Goal: Task Accomplishment & Management: Use online tool/utility

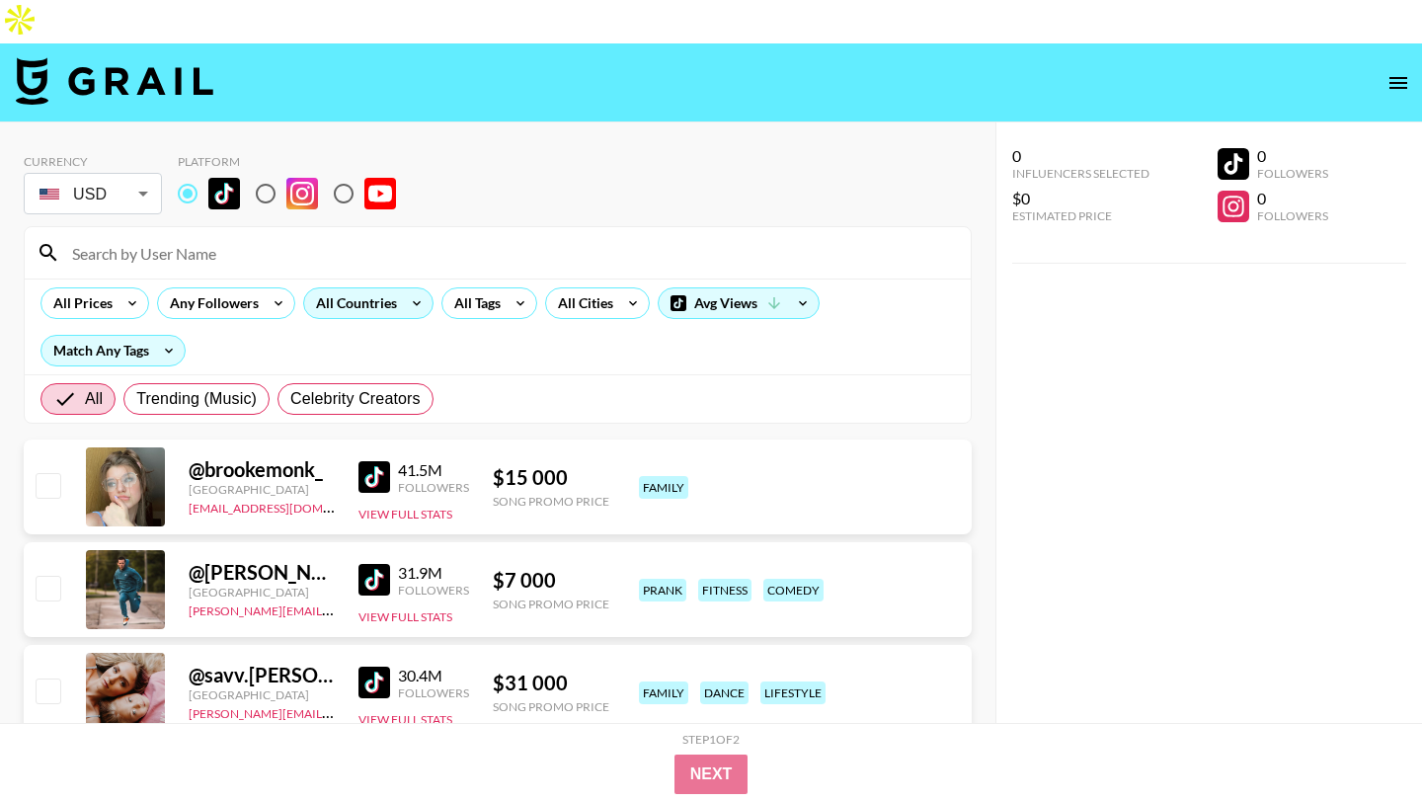
click at [410, 288] on icon at bounding box center [417, 303] width 32 height 30
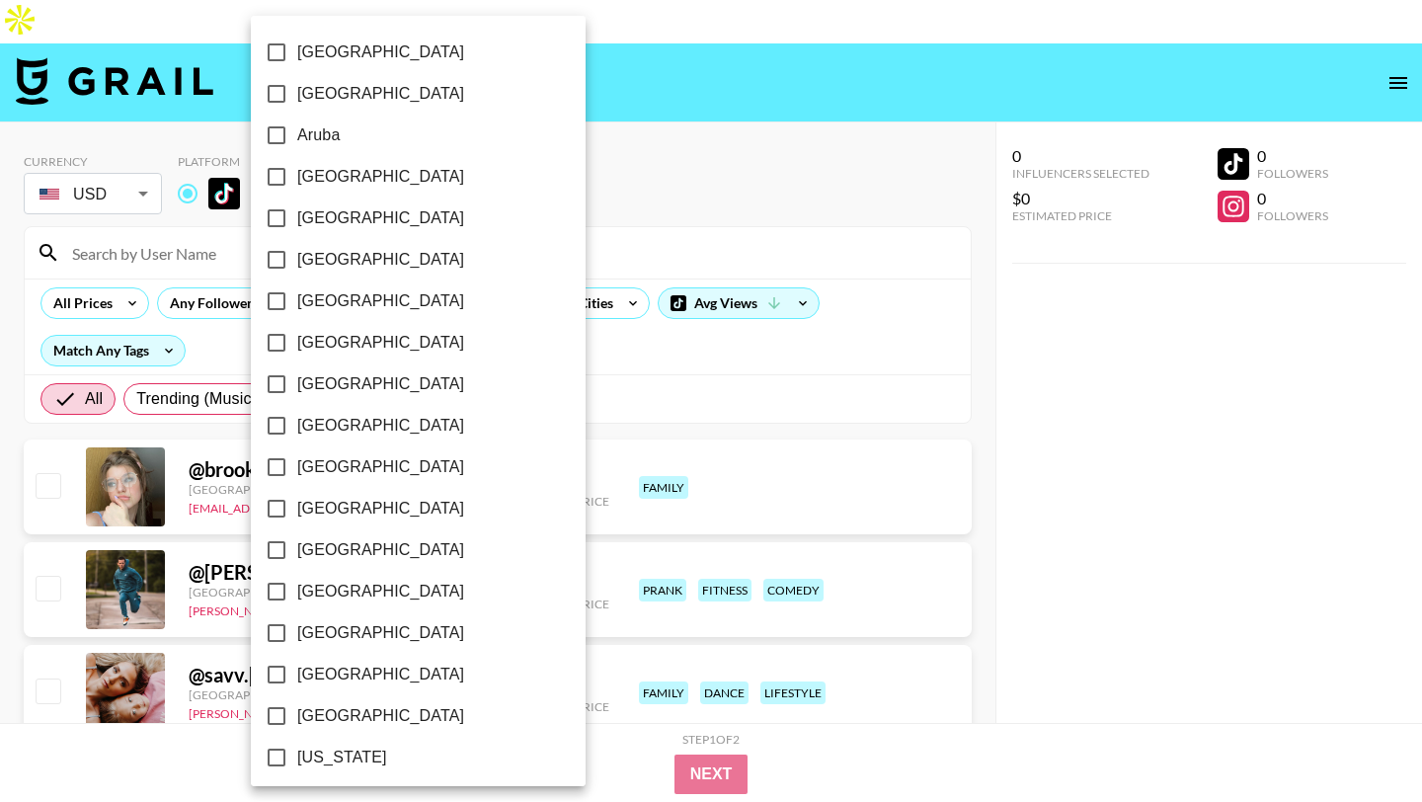
scroll to position [1501, 0]
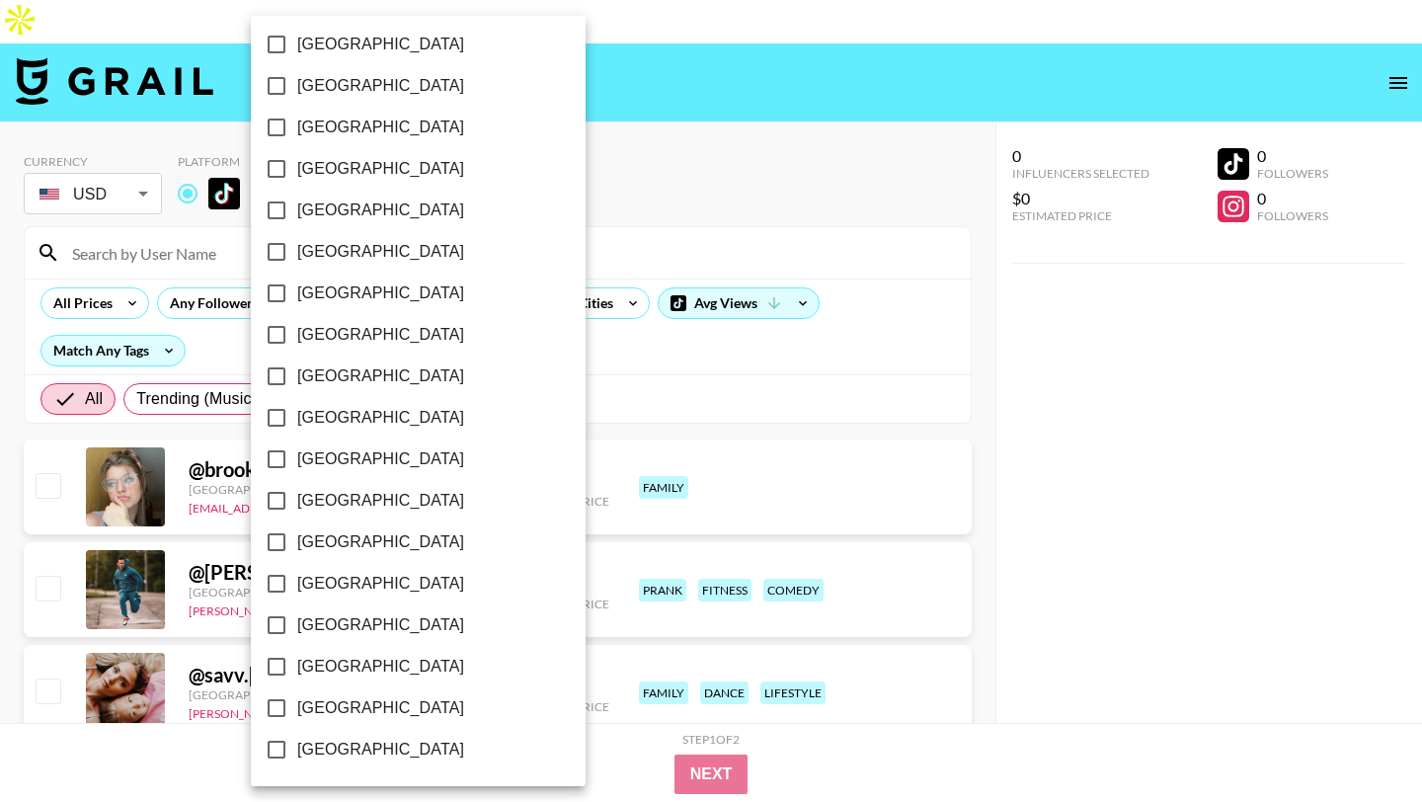
click at [357, 703] on span "[GEOGRAPHIC_DATA]" at bounding box center [380, 708] width 167 height 24
click at [297, 703] on input "[GEOGRAPHIC_DATA]" at bounding box center [276, 707] width 41 height 41
checkbox input "true"
click at [545, 84] on div at bounding box center [711, 401] width 1422 height 802
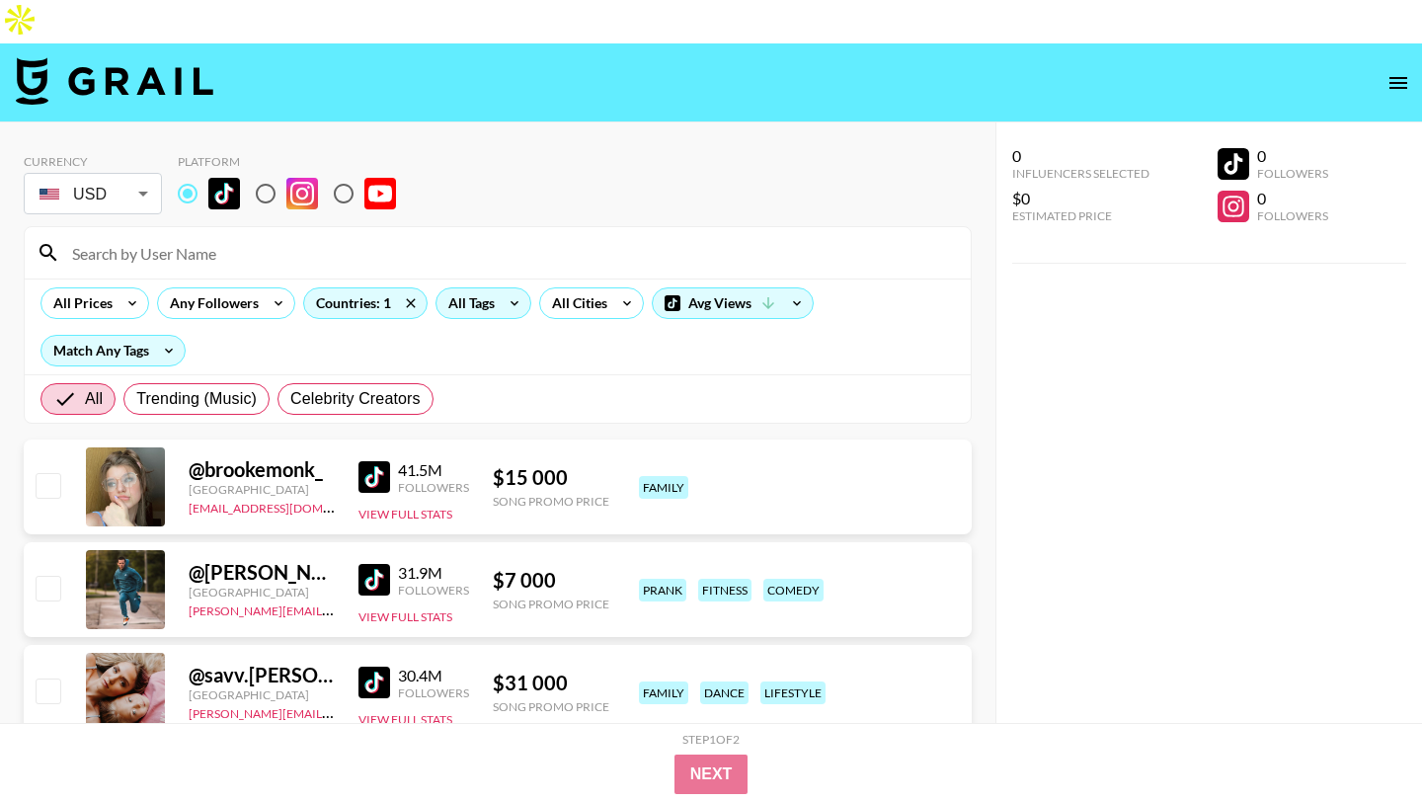
click at [496, 287] on div "All Tags" at bounding box center [484, 303] width 96 height 32
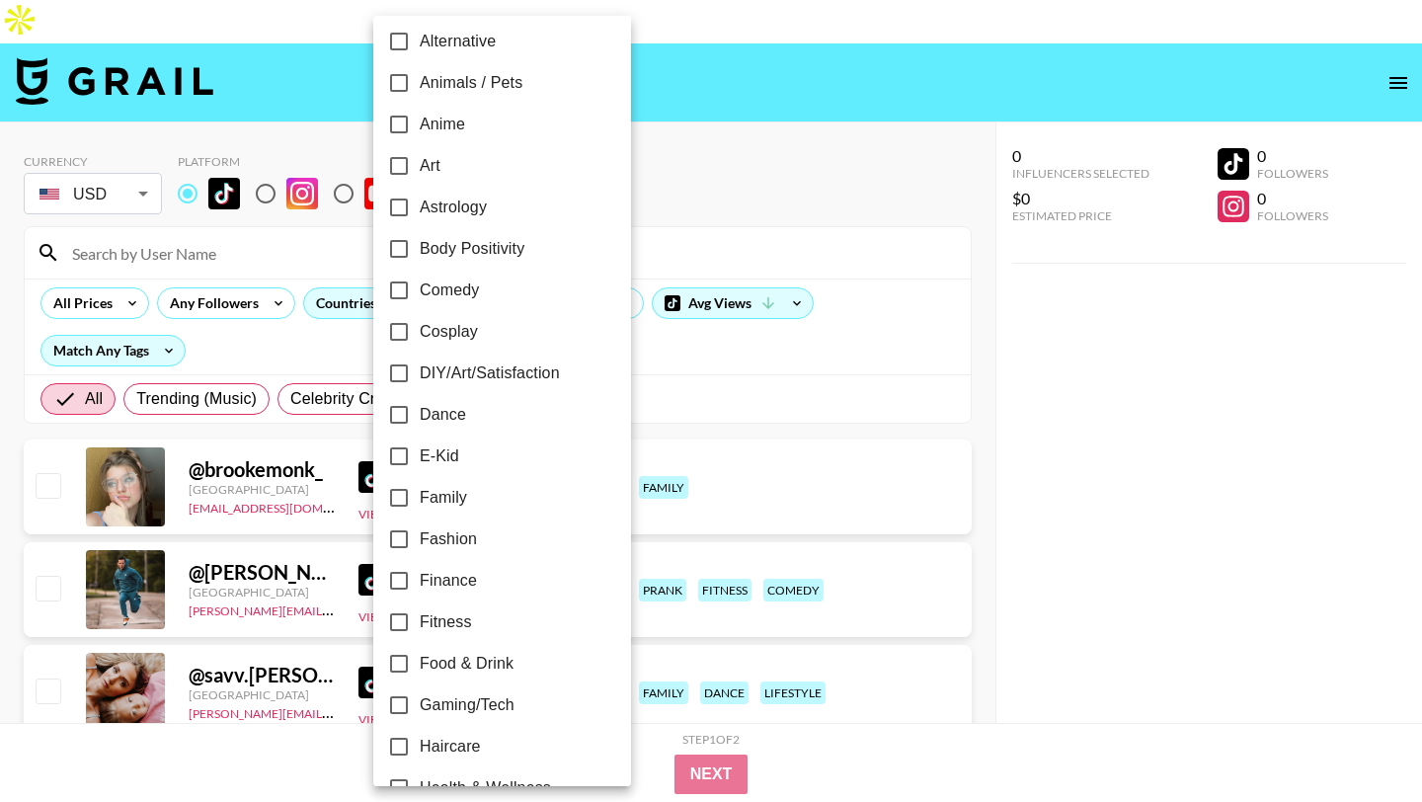
scroll to position [136, 0]
click at [454, 618] on span "Fitness" at bounding box center [446, 621] width 52 height 24
click at [420, 618] on input "Fitness" at bounding box center [398, 621] width 41 height 41
checkbox input "true"
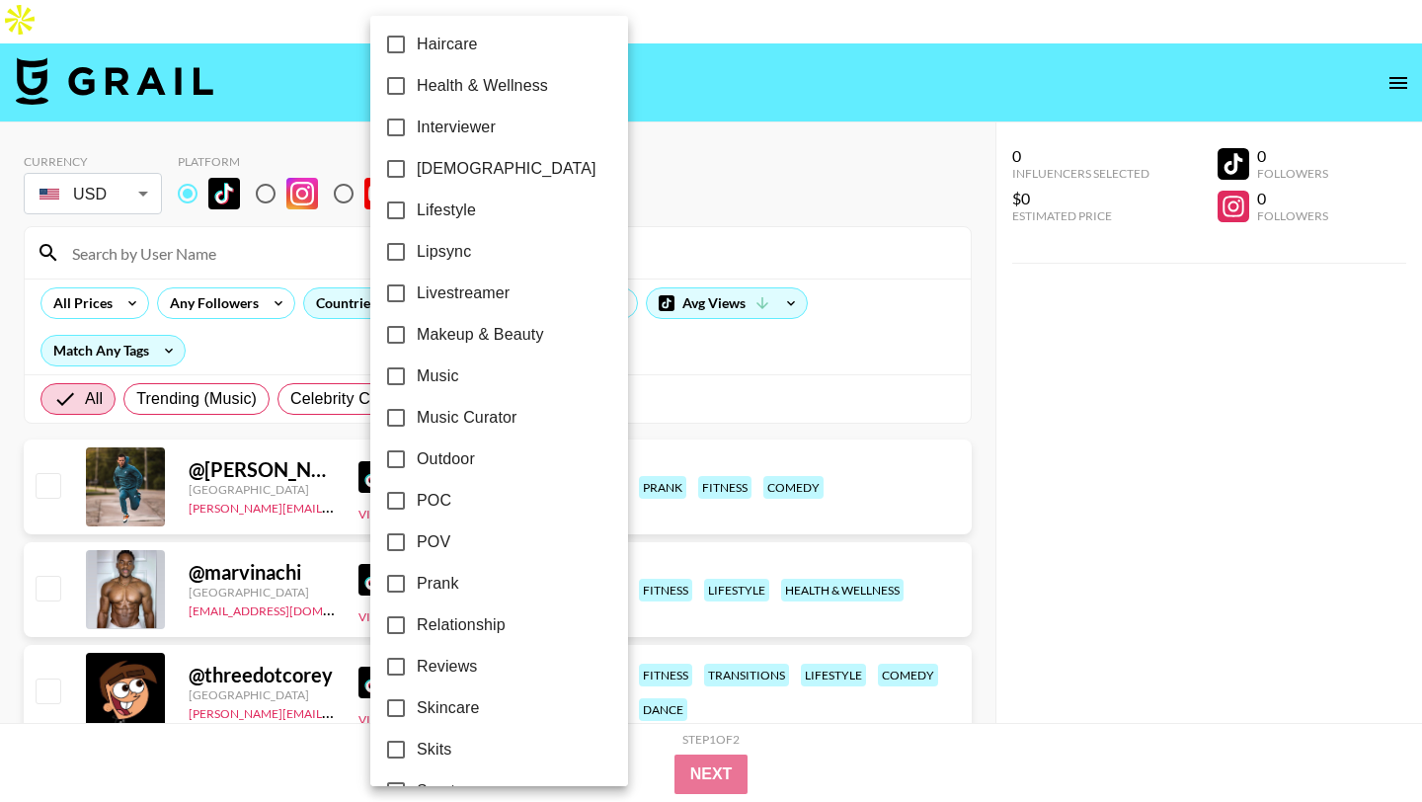
scroll to position [848, 0]
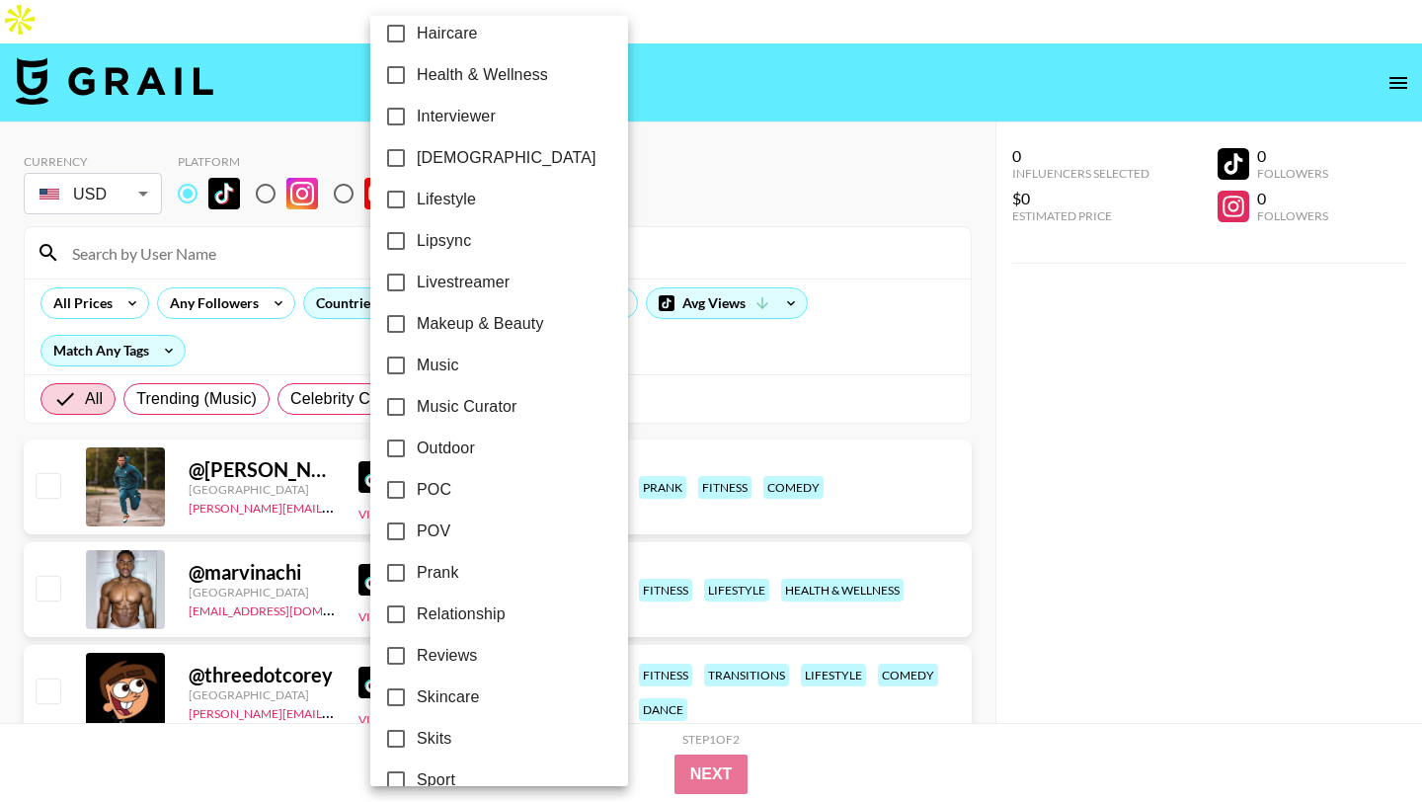
click at [713, 128] on div at bounding box center [711, 401] width 1422 height 802
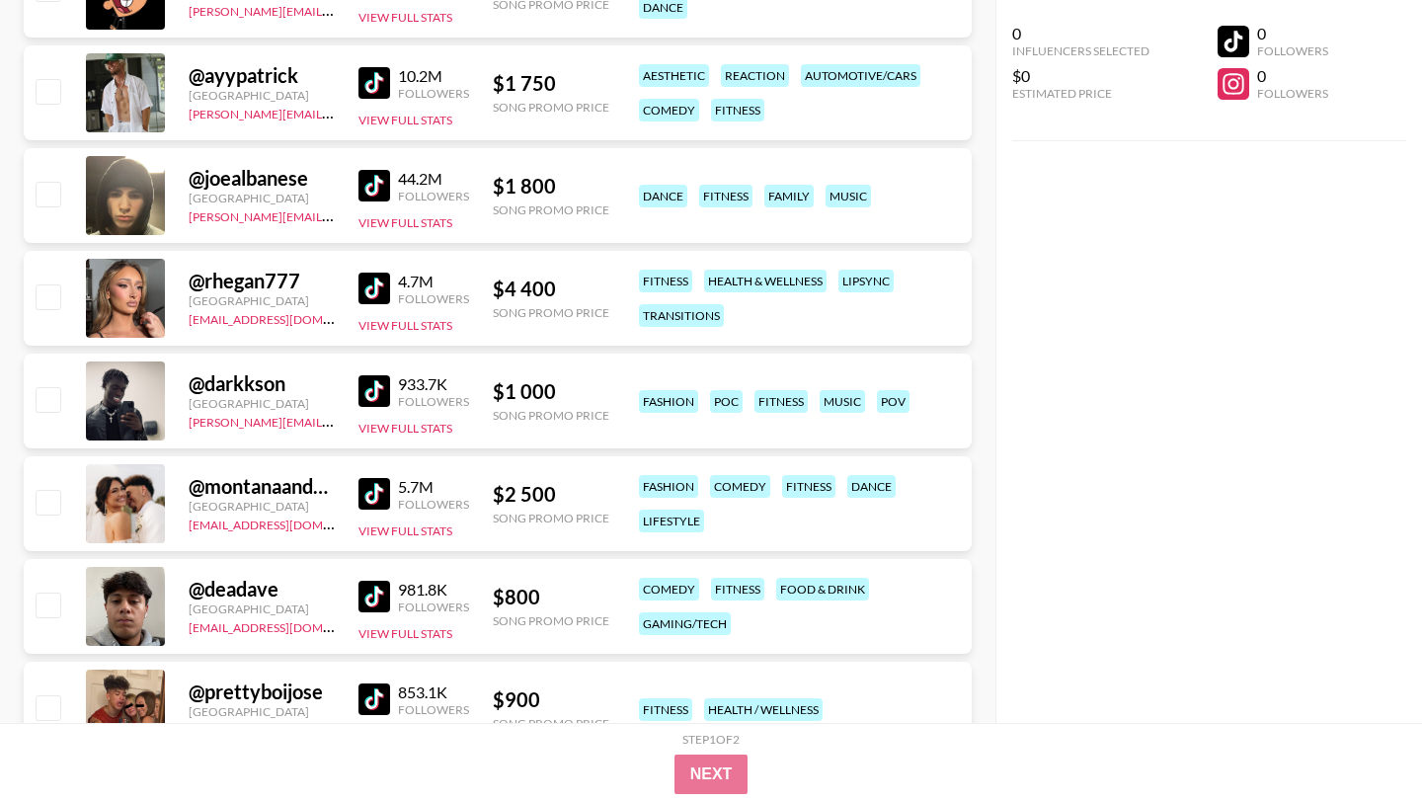
scroll to position [706, 0]
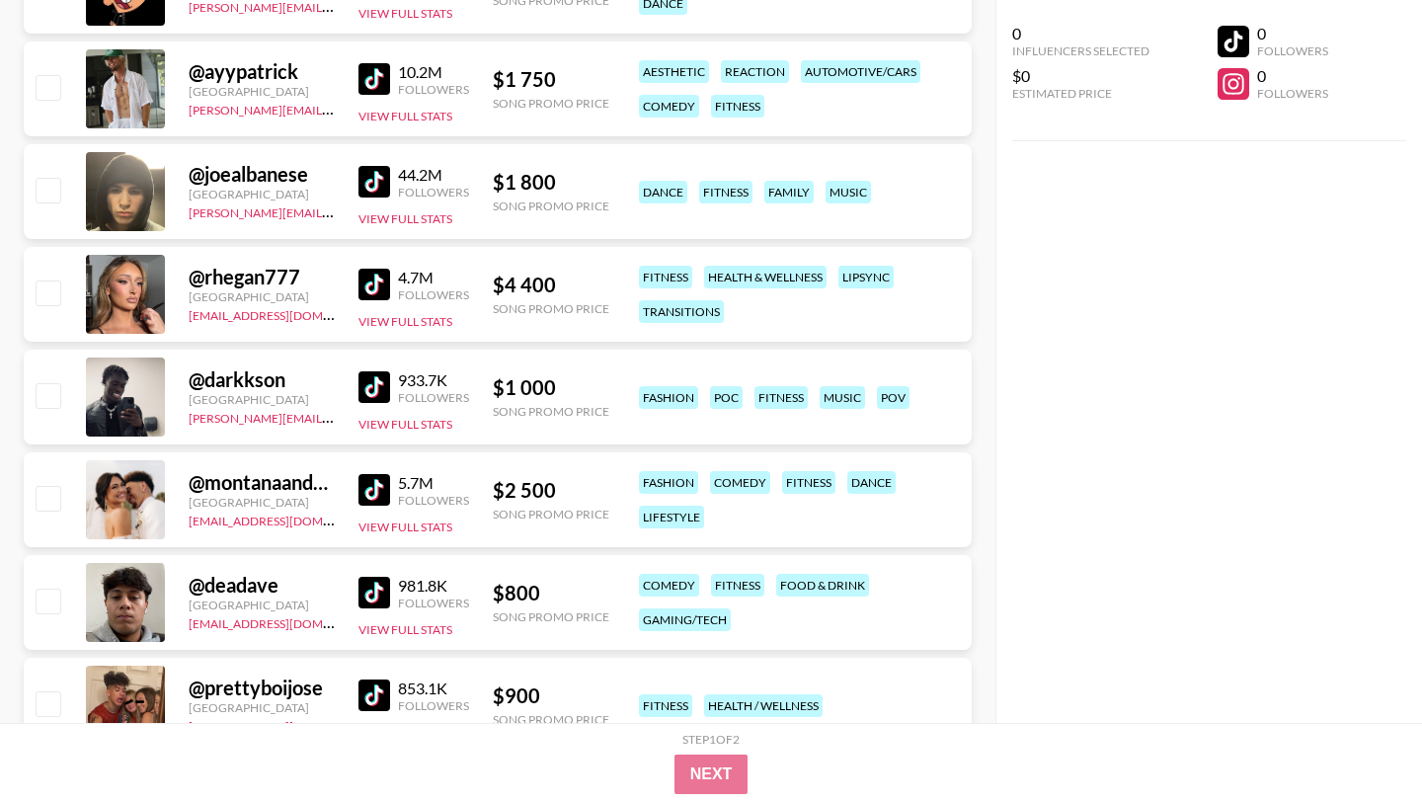
click at [380, 269] on img at bounding box center [375, 285] width 32 height 32
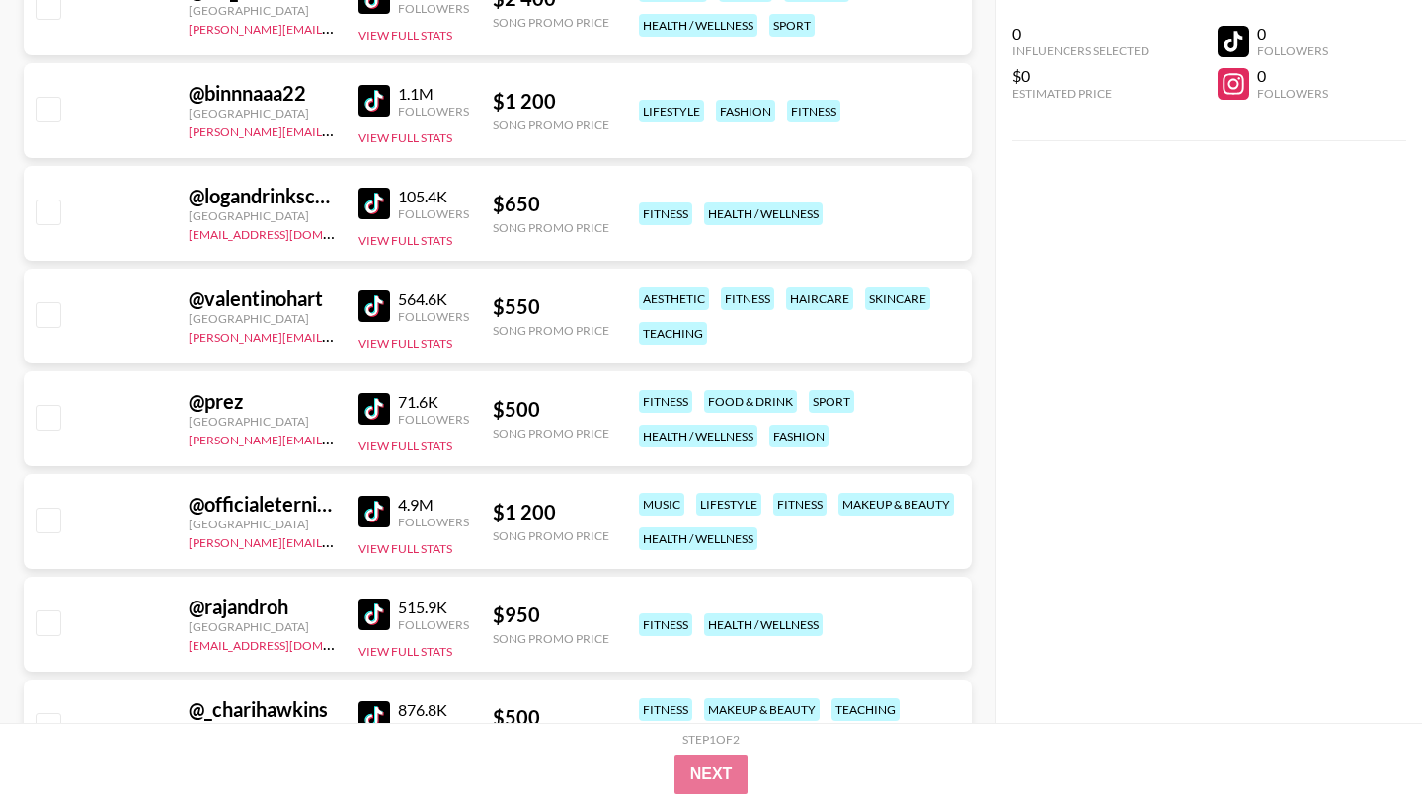
scroll to position [7102, 0]
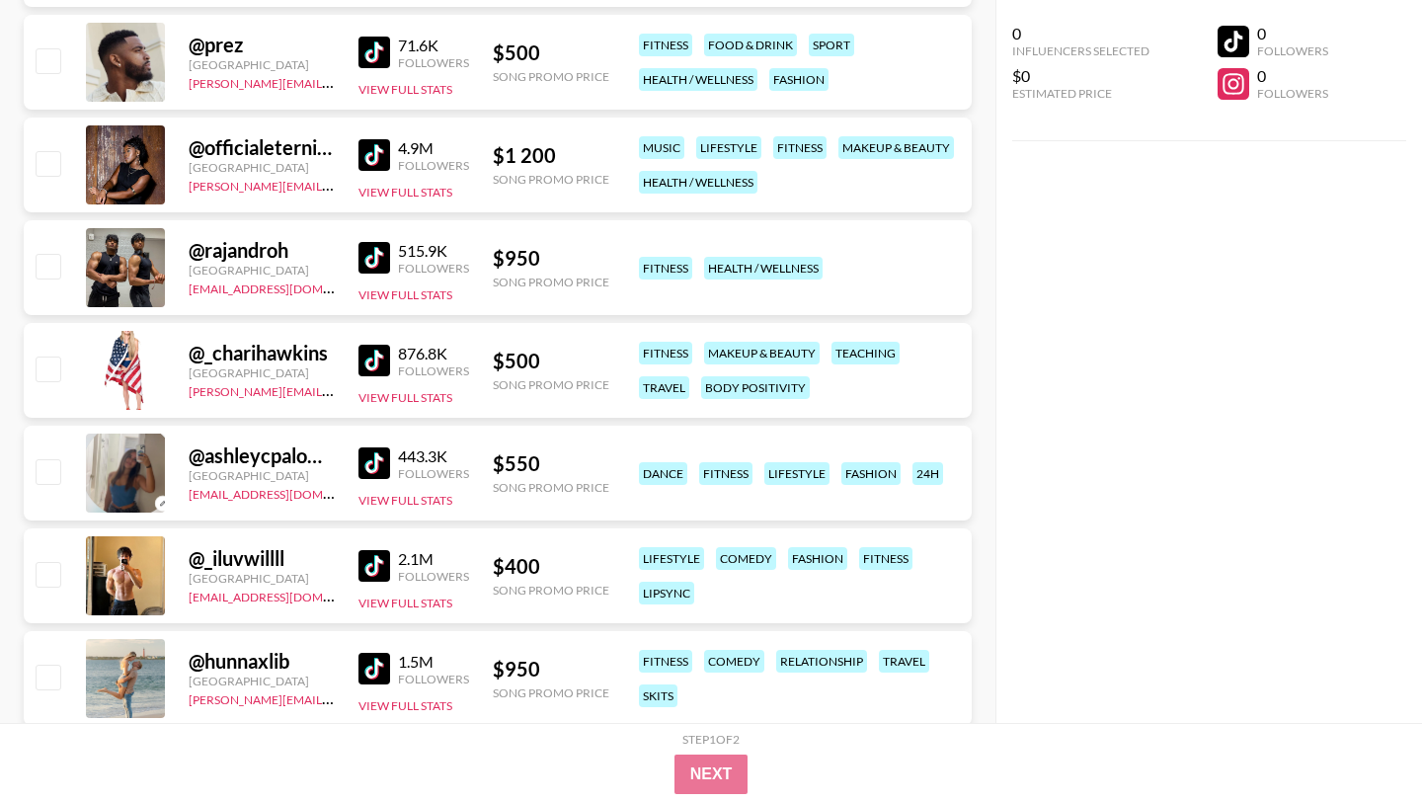
click at [369, 139] on img at bounding box center [375, 155] width 32 height 32
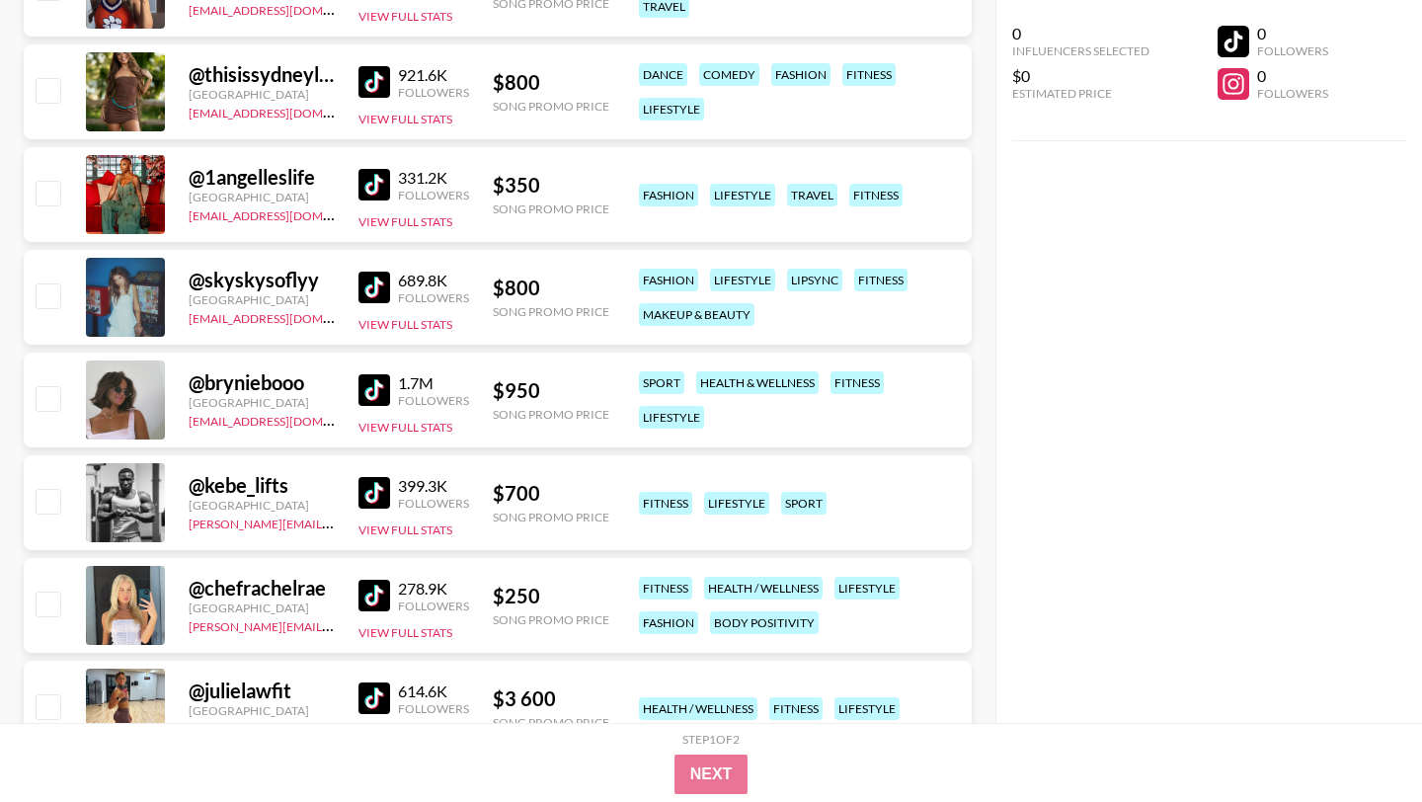
scroll to position [7896, 0]
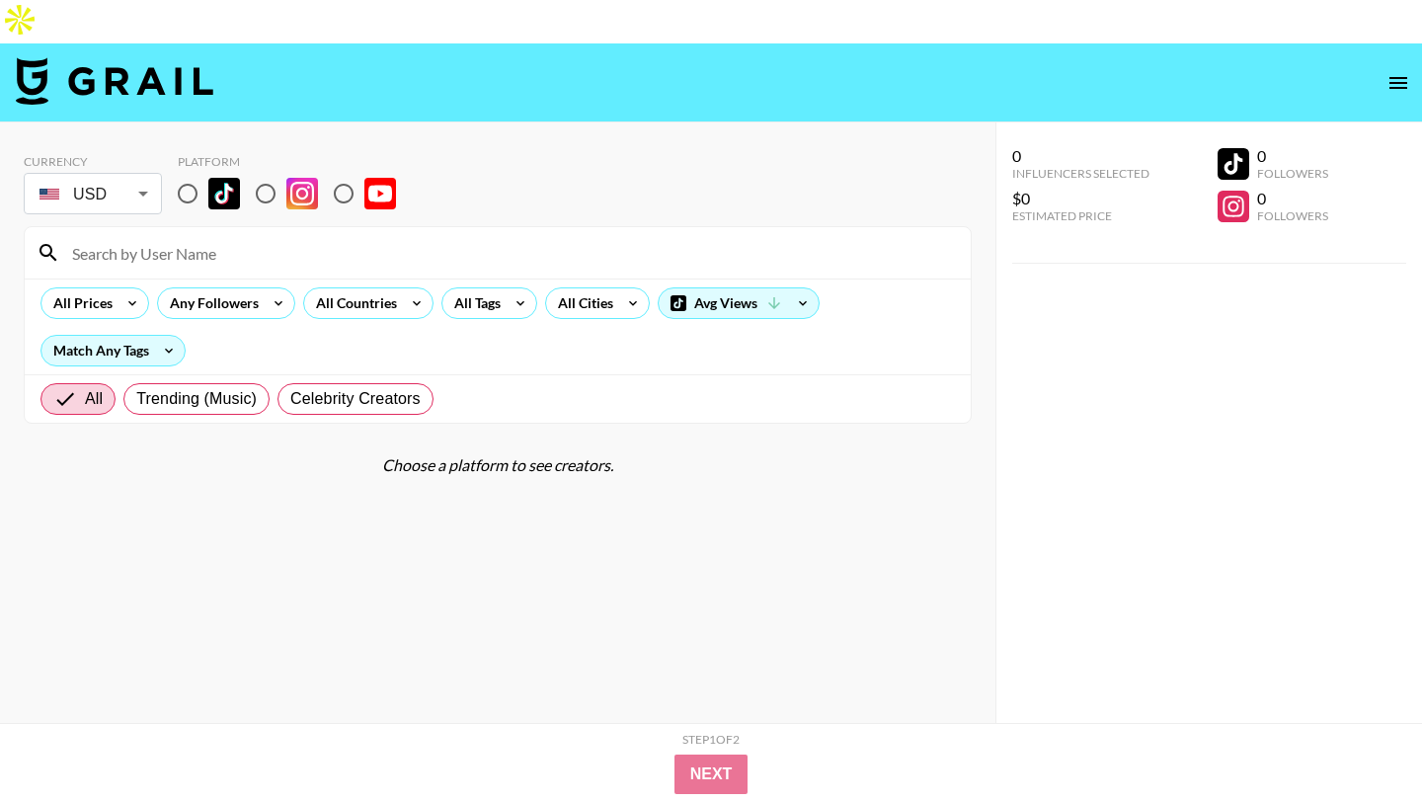
click at [274, 173] on input "radio" at bounding box center [265, 193] width 41 height 41
radio input "true"
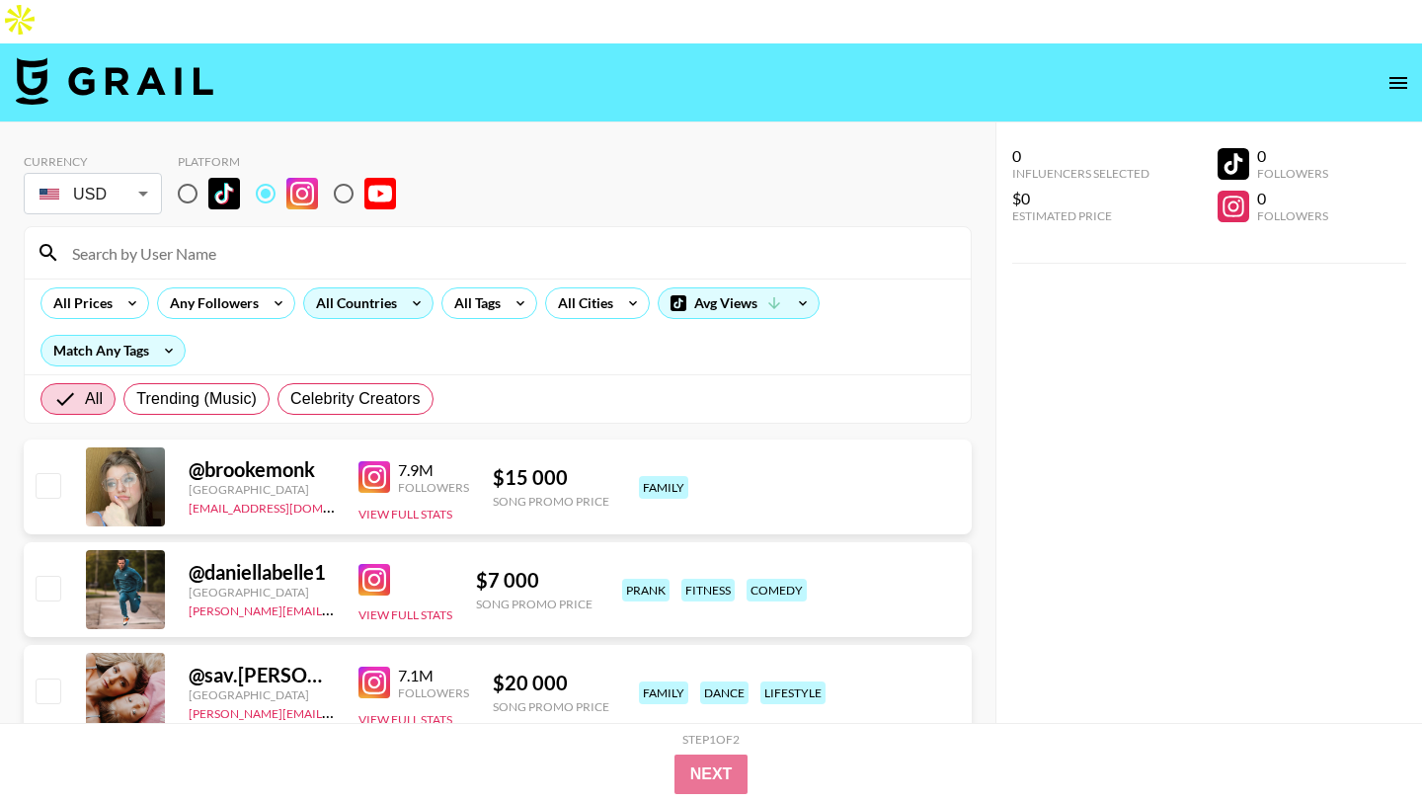
click at [363, 288] on div "All Countries" at bounding box center [352, 303] width 97 height 30
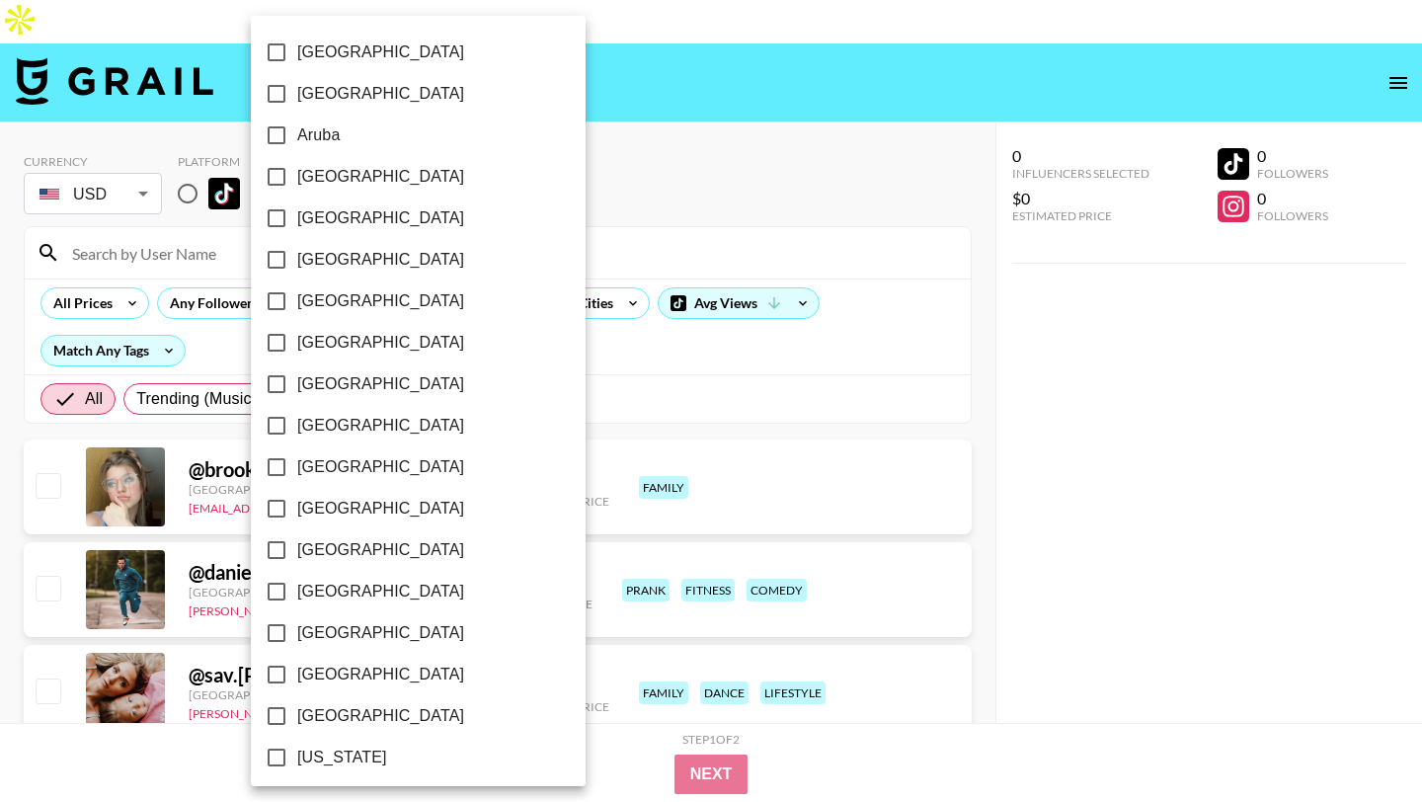
scroll to position [105, 0]
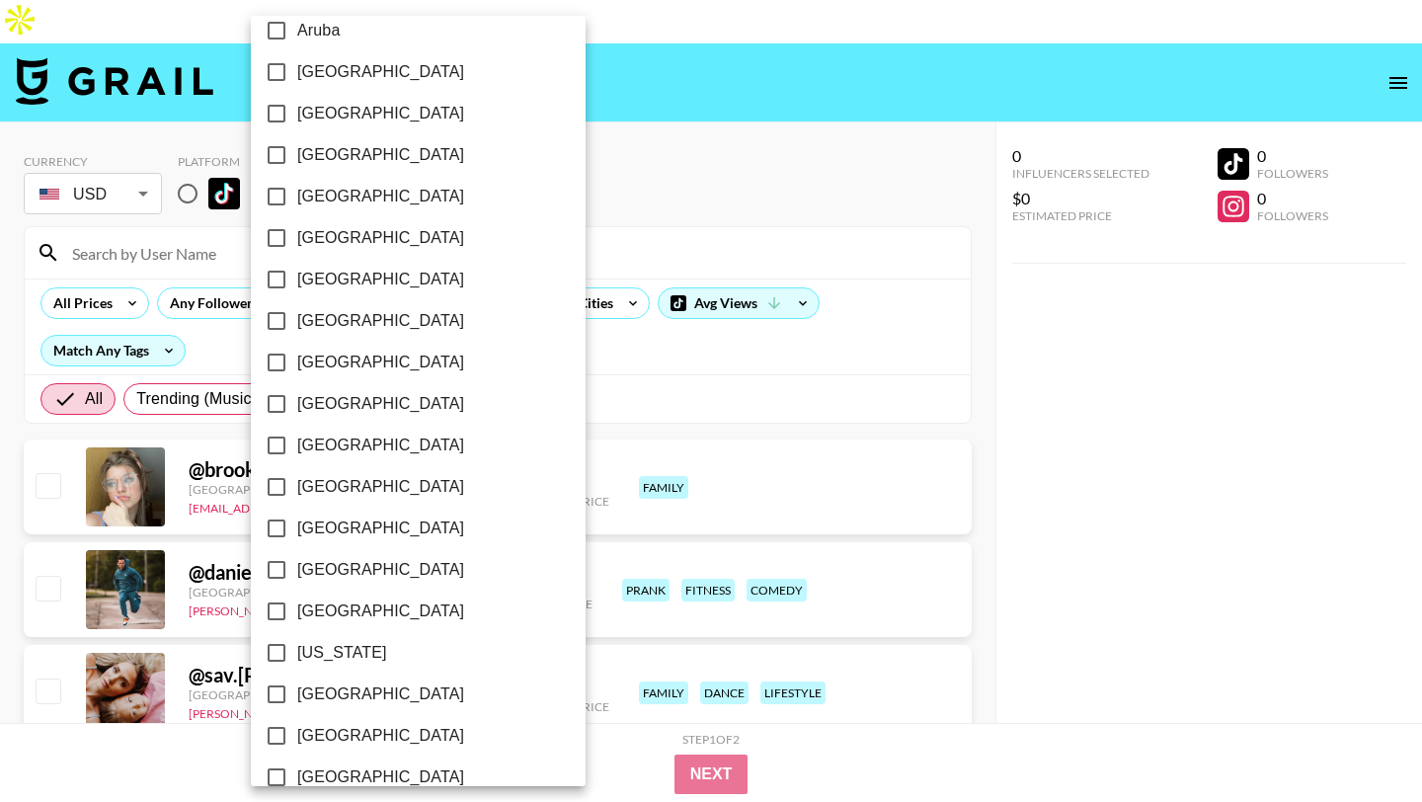
click at [576, 144] on div at bounding box center [711, 401] width 1422 height 802
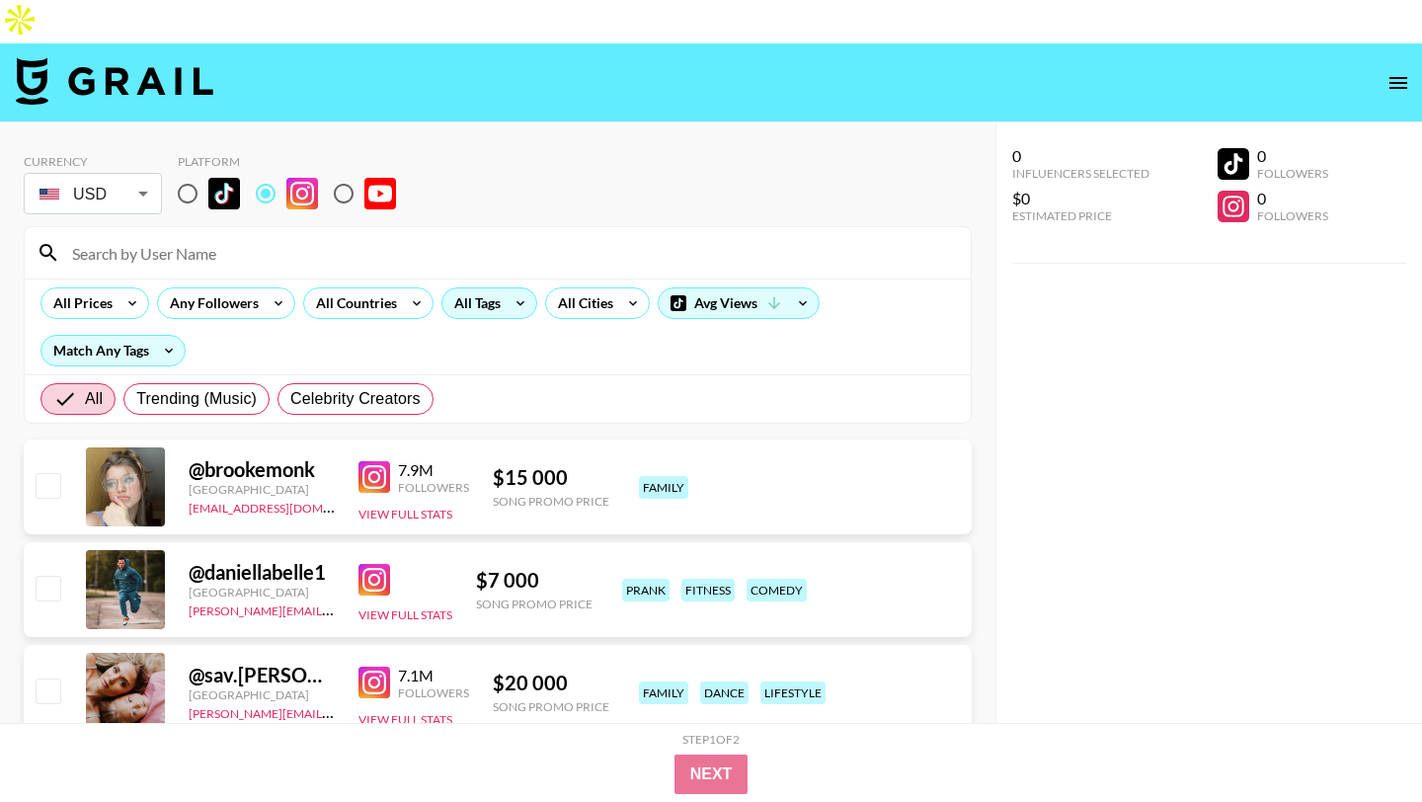
click at [522, 288] on icon at bounding box center [521, 303] width 32 height 30
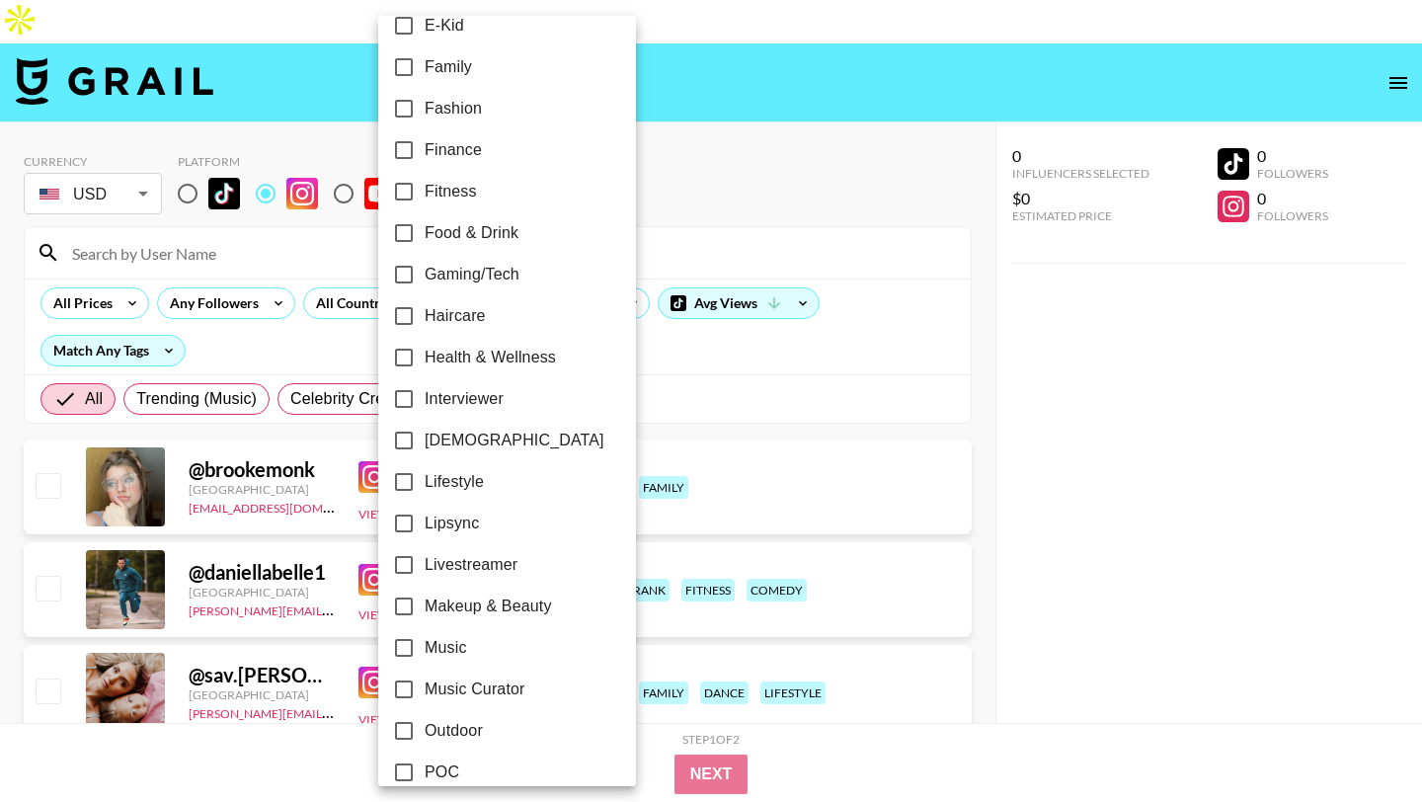
scroll to position [558, 0]
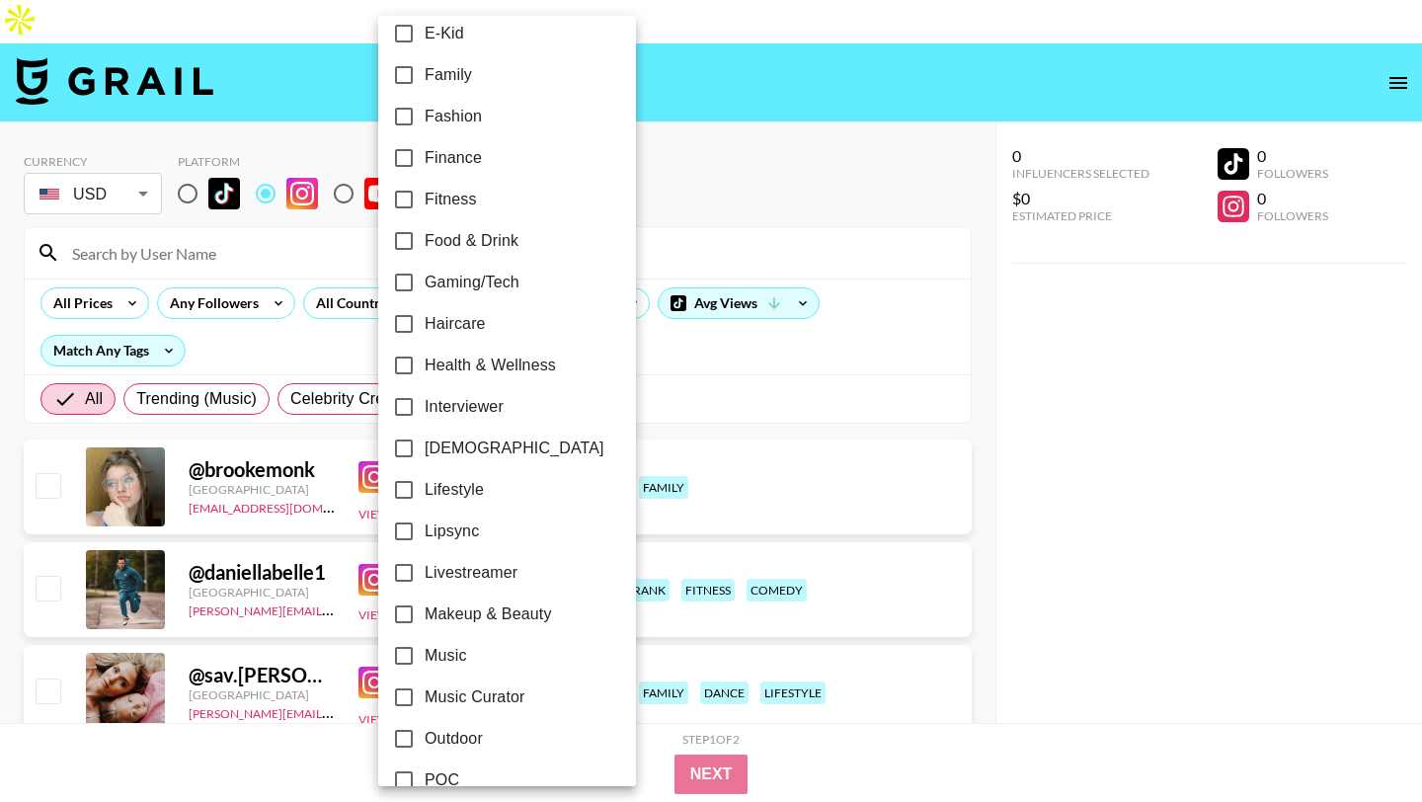
click at [471, 119] on span "Fashion" at bounding box center [453, 117] width 57 height 24
click at [425, 119] on input "Fashion" at bounding box center [403, 116] width 41 height 41
checkbox input "true"
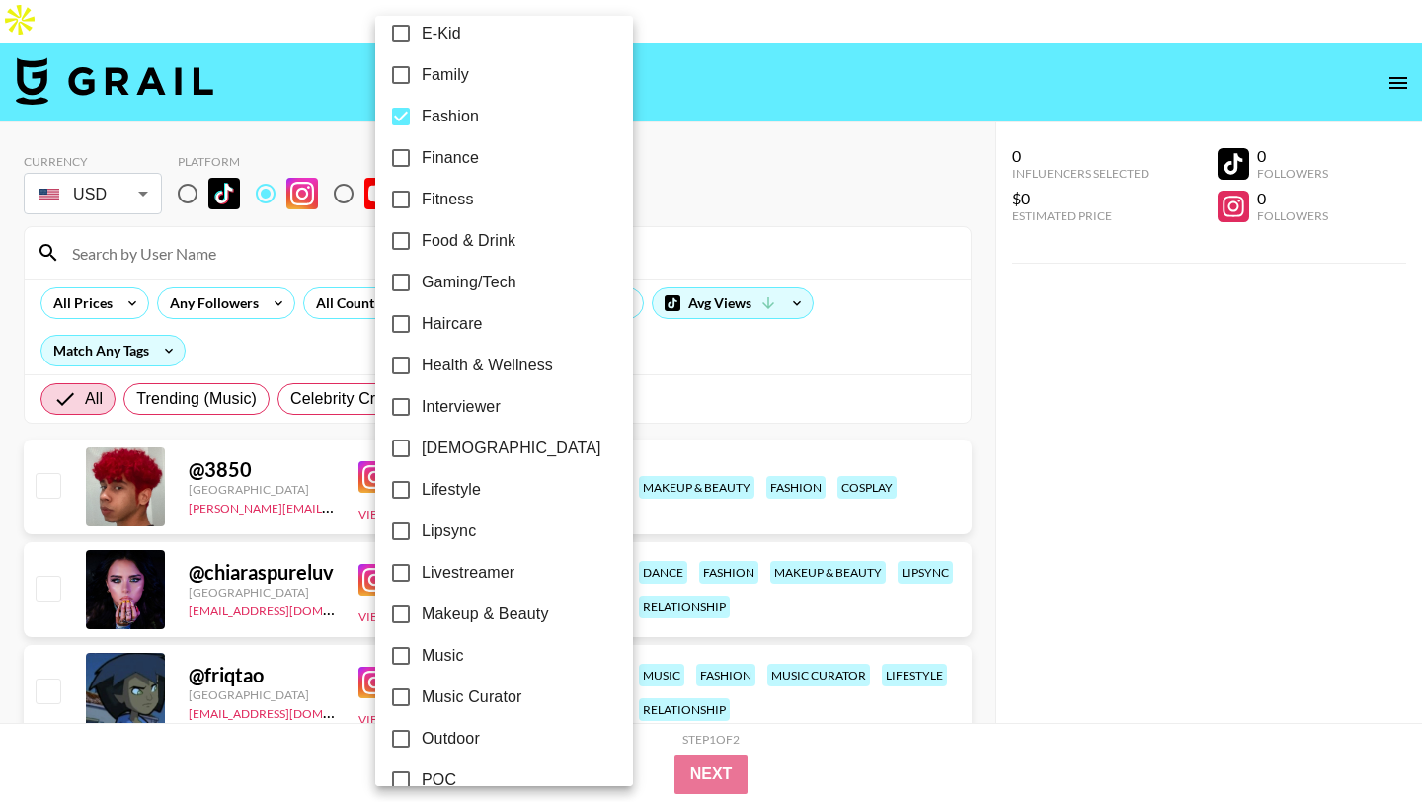
click at [668, 98] on div at bounding box center [711, 401] width 1422 height 802
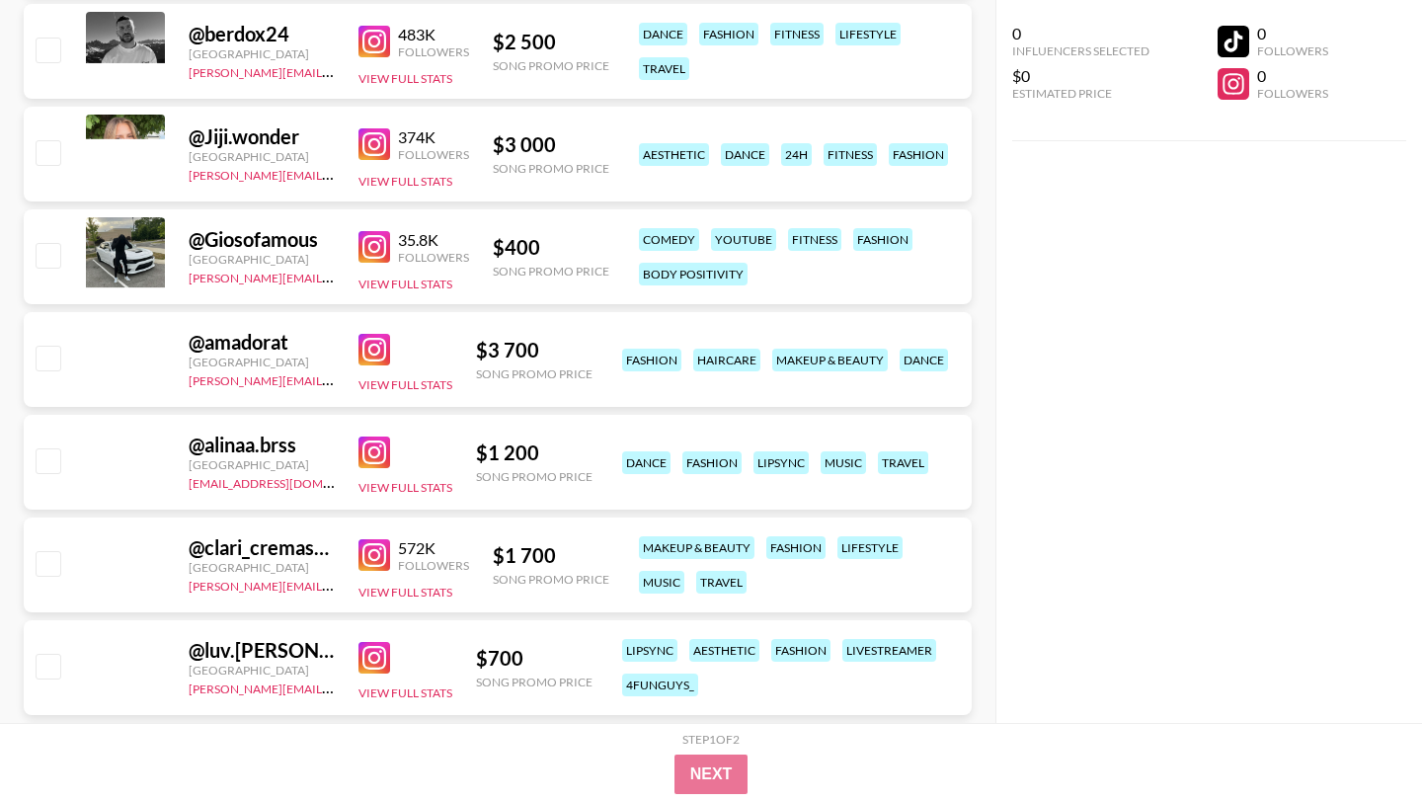
scroll to position [3128, 0]
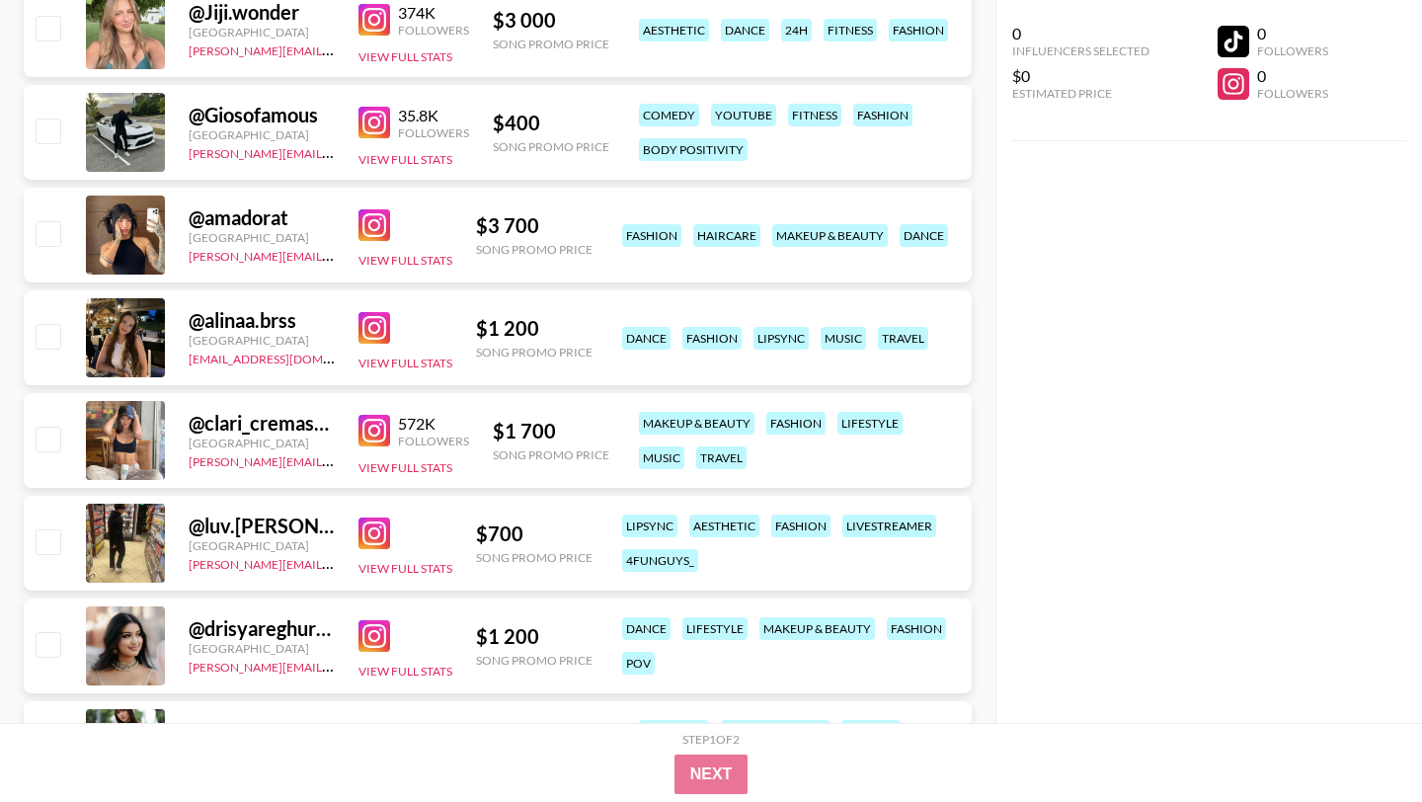
click at [371, 415] on img at bounding box center [375, 431] width 32 height 32
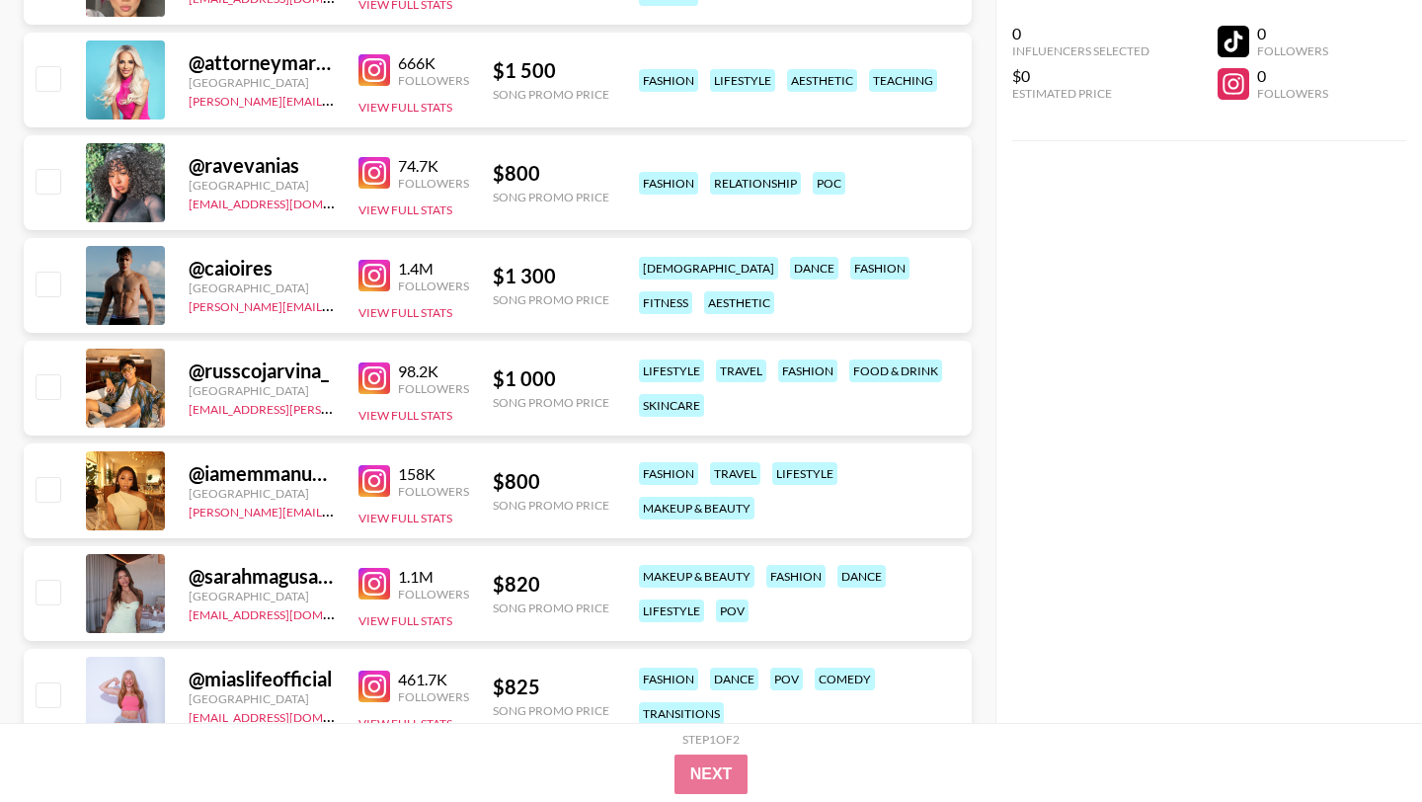
scroll to position [12922, 0]
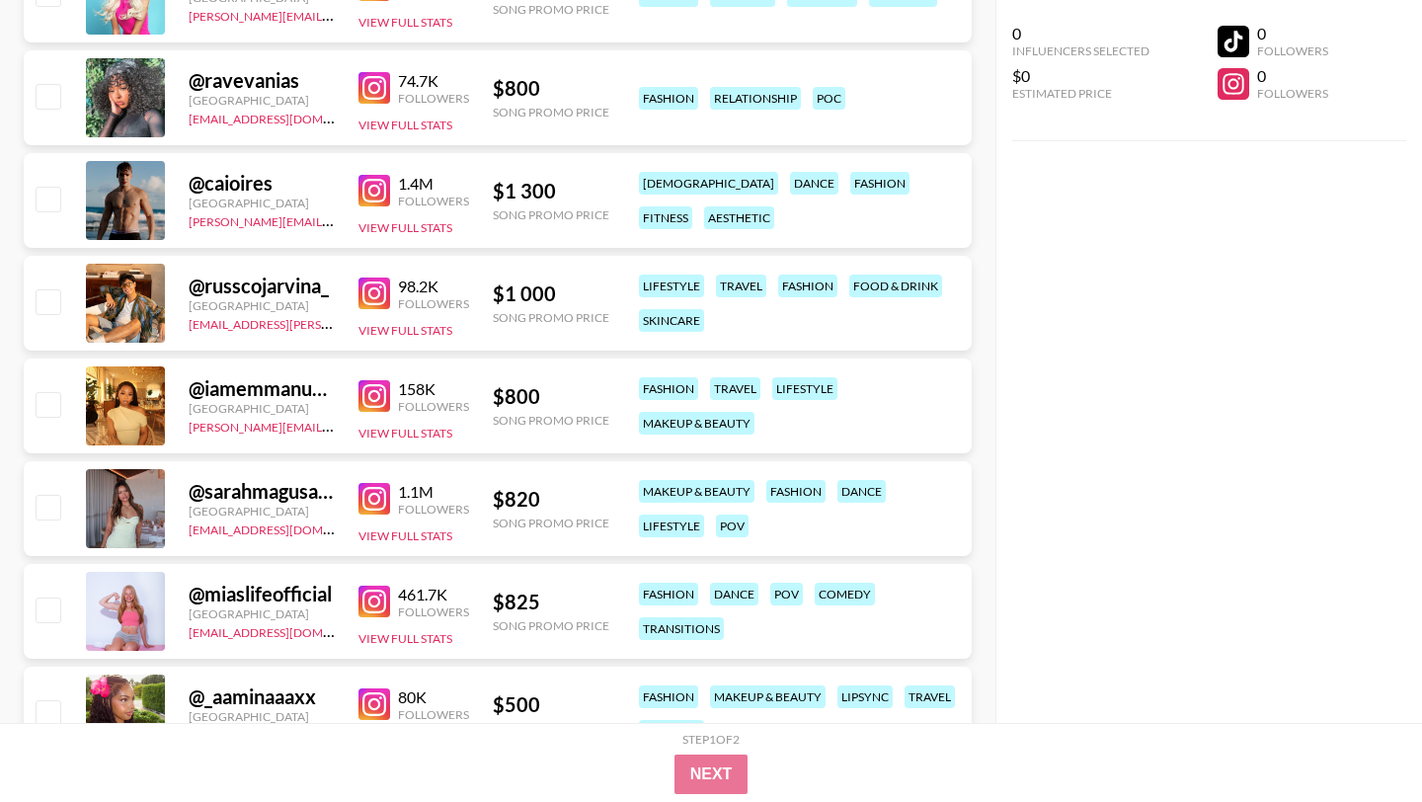
click at [394, 380] on link at bounding box center [379, 396] width 40 height 32
